Goal: Task Accomplishment & Management: Use online tool/utility

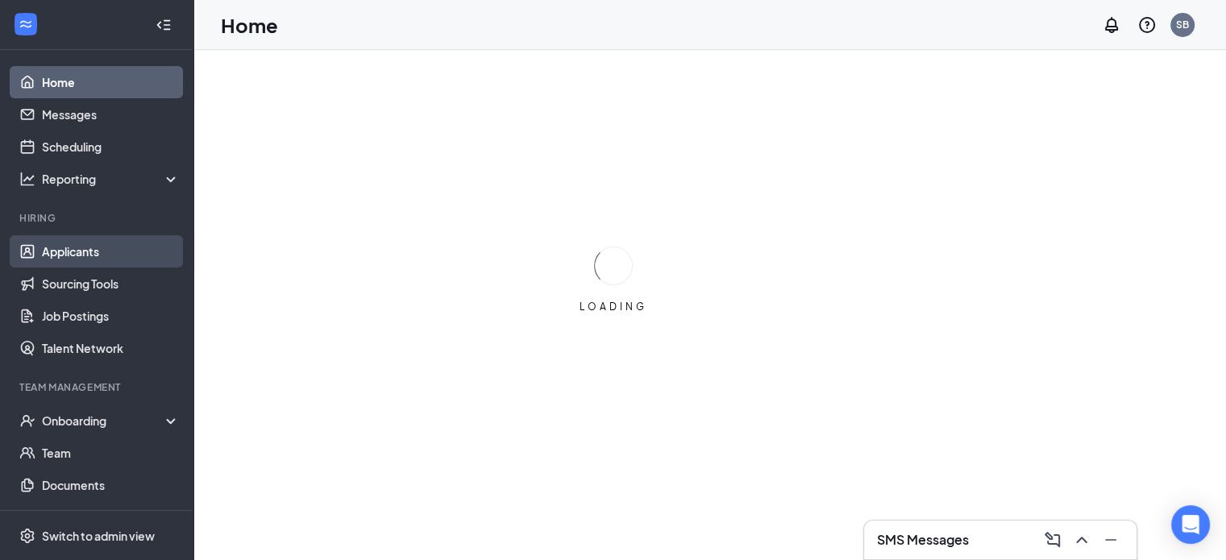
click at [64, 247] on link "Applicants" at bounding box center [111, 251] width 138 height 32
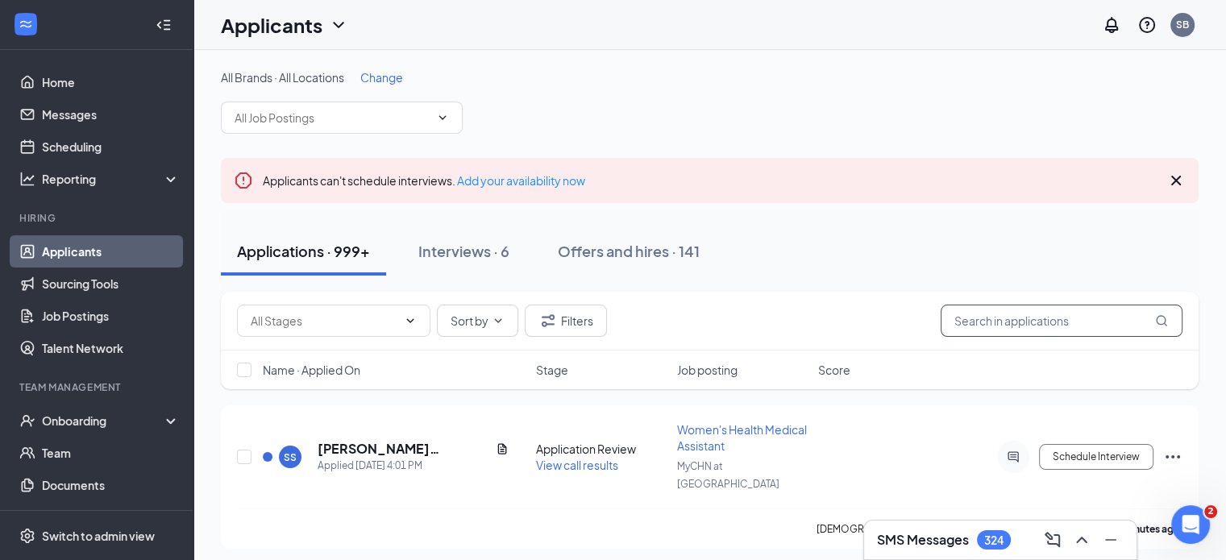
click at [1026, 317] on input "text" at bounding box center [1061, 321] width 242 height 32
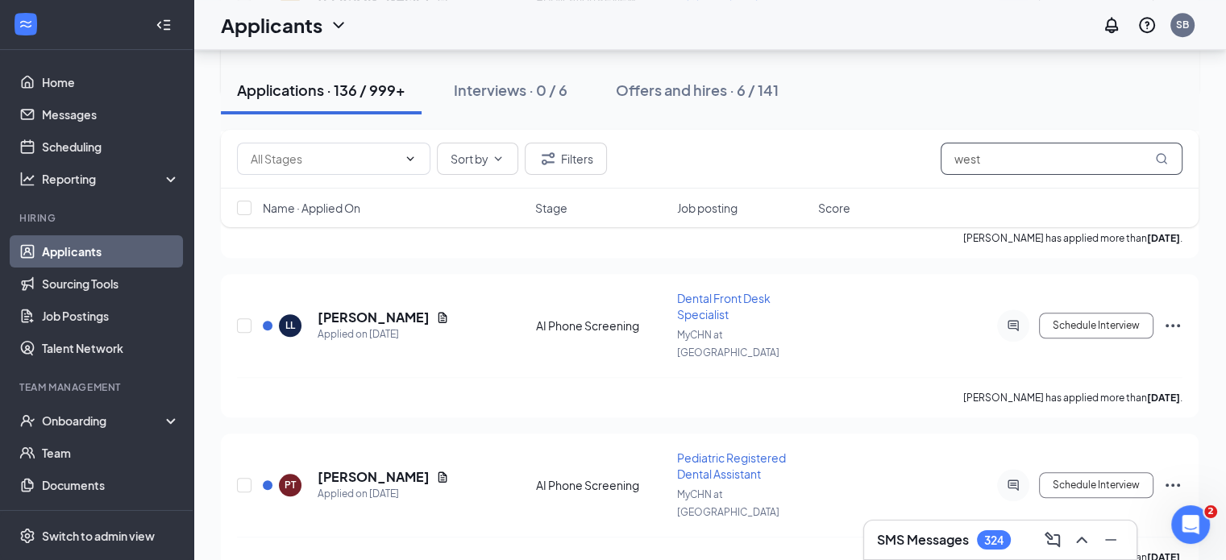
scroll to position [749, 0]
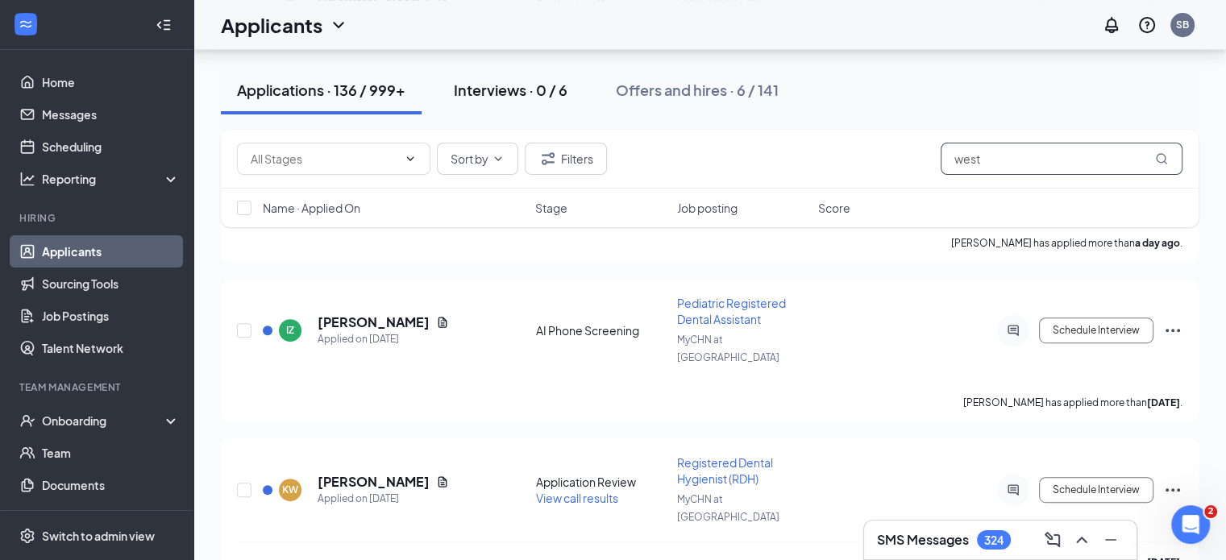
type input "west"
click at [511, 92] on div "Interviews · 0 / 6" at bounding box center [511, 90] width 114 height 20
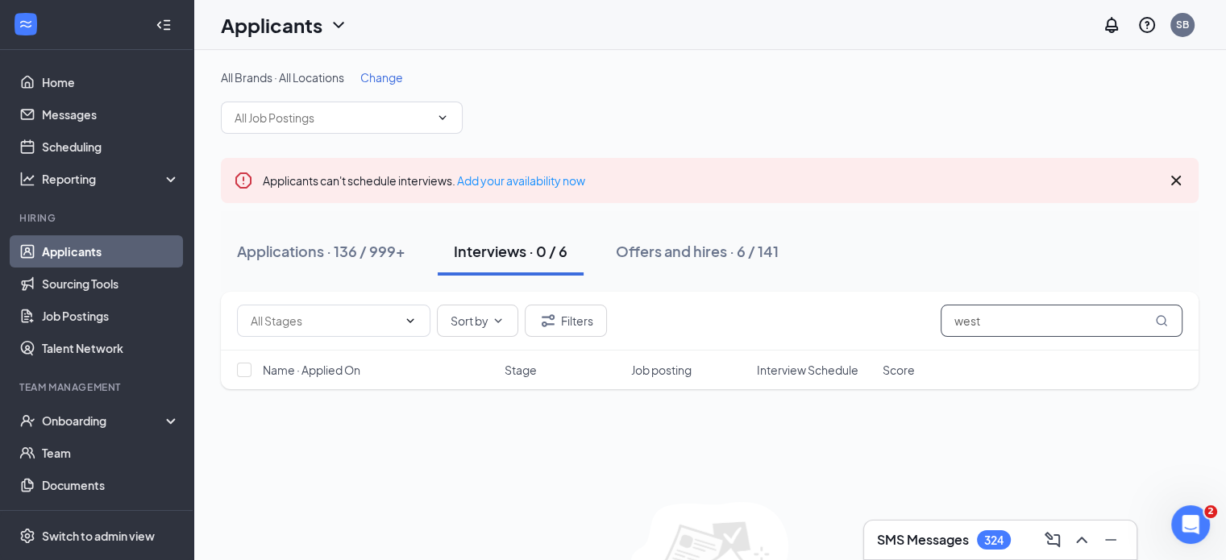
click at [1018, 318] on input "west" at bounding box center [1061, 321] width 242 height 32
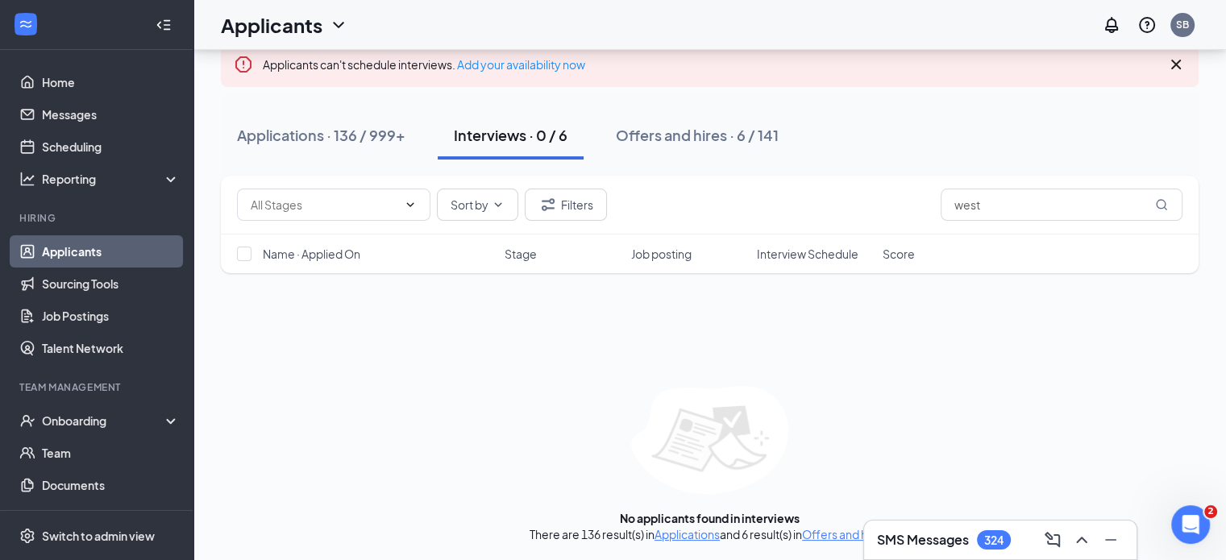
click at [413, 338] on div "Sort by Filters west Name · Applied On Stage Job posting Interview Schedule Sco…" at bounding box center [709, 359] width 977 height 367
click at [361, 135] on div "Applications · 136 / 999+" at bounding box center [321, 135] width 168 height 20
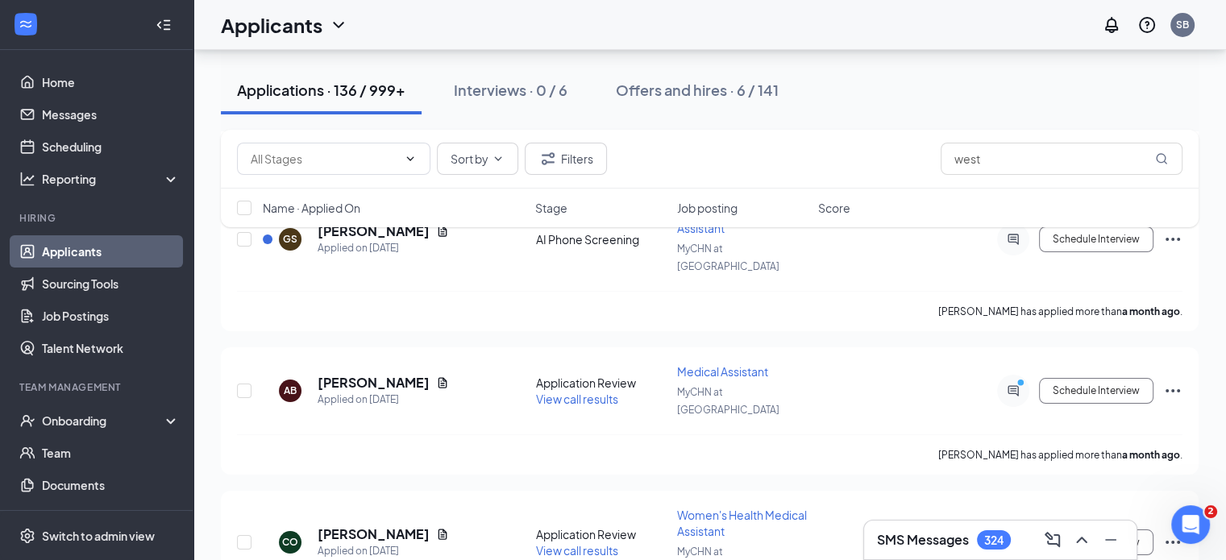
scroll to position [18661, 0]
